Goal: Task Accomplishment & Management: Manage account settings

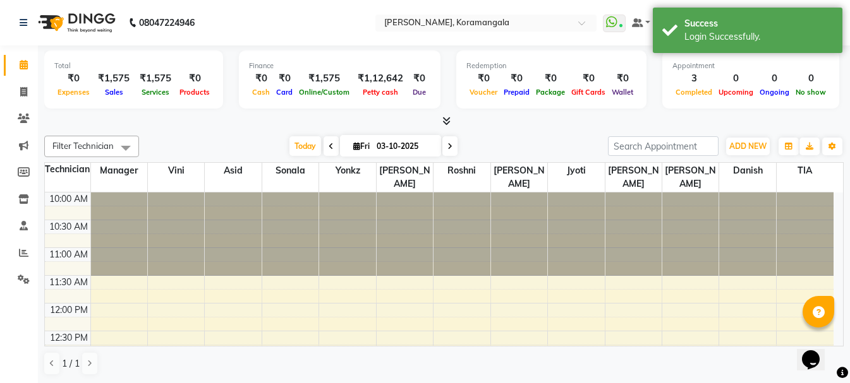
click at [320, 29] on nav "08047224946 Select Location × [GEOGRAPHIC_DATA], Koramangala WhatsApp Status ✕ …" at bounding box center [425, 22] width 850 height 45
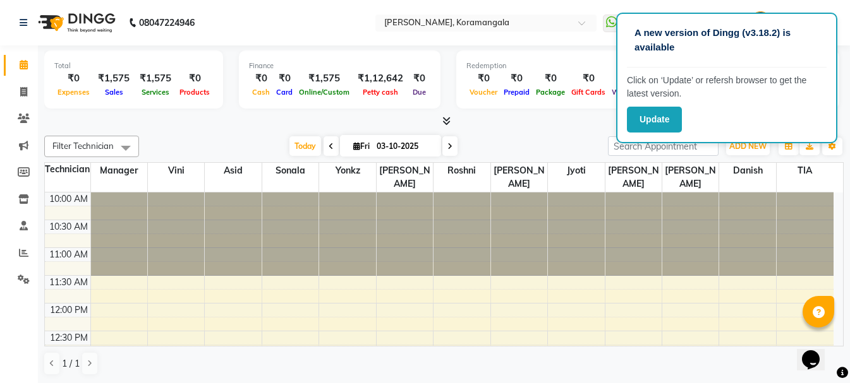
click at [715, 102] on div "A new version of Dingg (v3.18.2) is available Click on ‘Update’ or refersh brow…" at bounding box center [726, 78] width 221 height 131
click at [651, 112] on button "Update" at bounding box center [654, 120] width 55 height 26
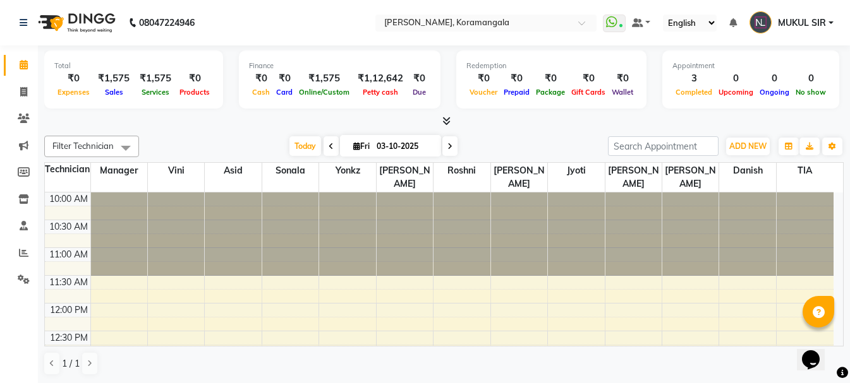
click at [787, 23] on span "MUKUL SIR" at bounding box center [802, 22] width 48 height 13
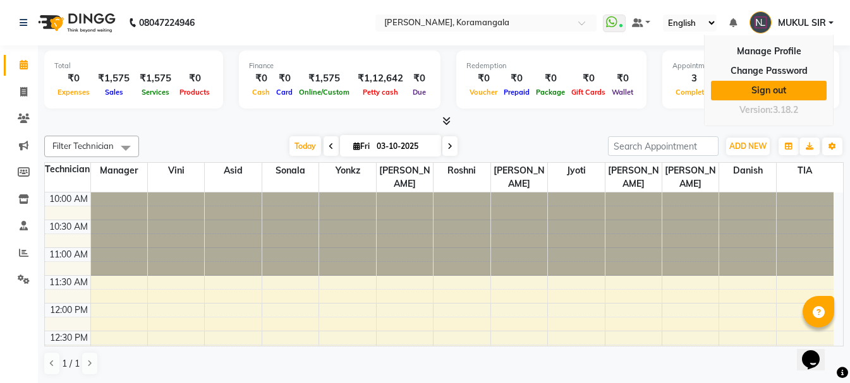
click at [776, 83] on link "Sign out" at bounding box center [769, 91] width 116 height 20
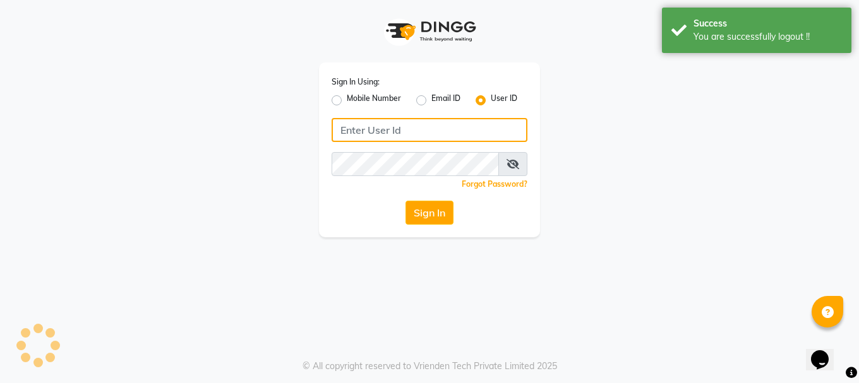
type input "9289115244"
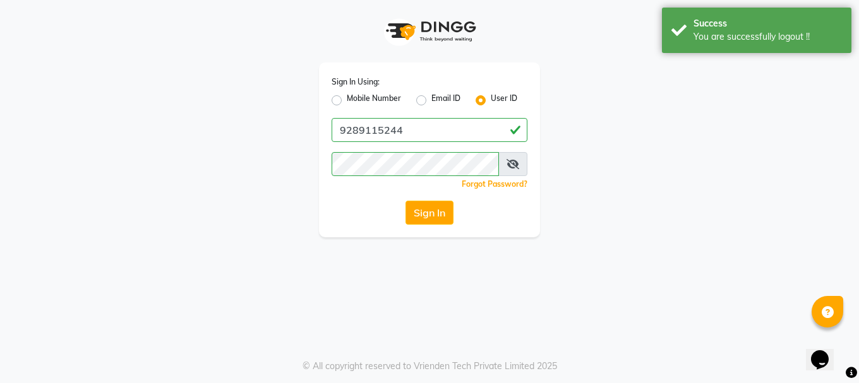
click at [347, 104] on label "Mobile Number" at bounding box center [374, 100] width 54 height 15
click at [347, 101] on input "Mobile Number" at bounding box center [351, 97] width 8 height 8
radio input "true"
radio input "false"
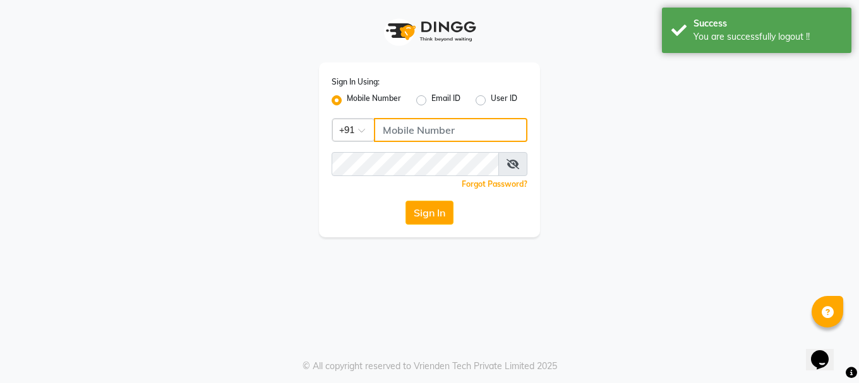
click at [379, 124] on input "Username" at bounding box center [450, 130] width 153 height 24
type input "9289115244"
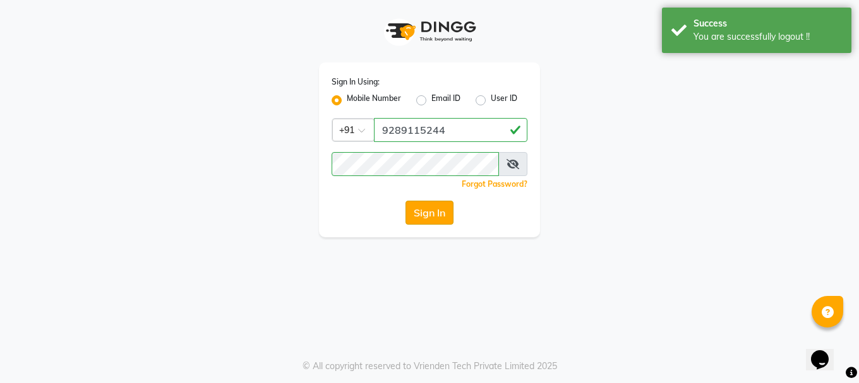
click at [440, 215] on button "Sign In" at bounding box center [430, 213] width 48 height 24
